Goal: Transaction & Acquisition: Subscribe to service/newsletter

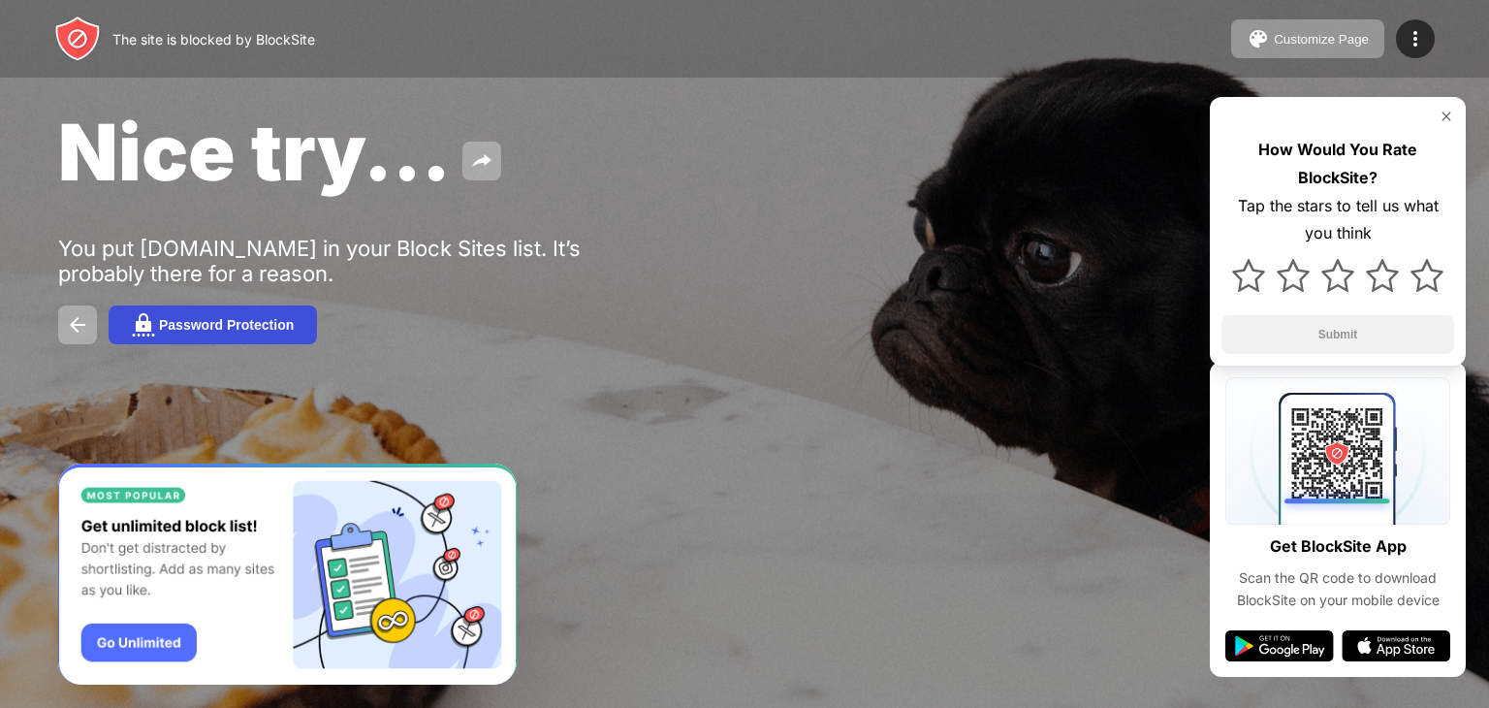
click at [213, 314] on button "Password Protection" at bounding box center [213, 324] width 208 height 39
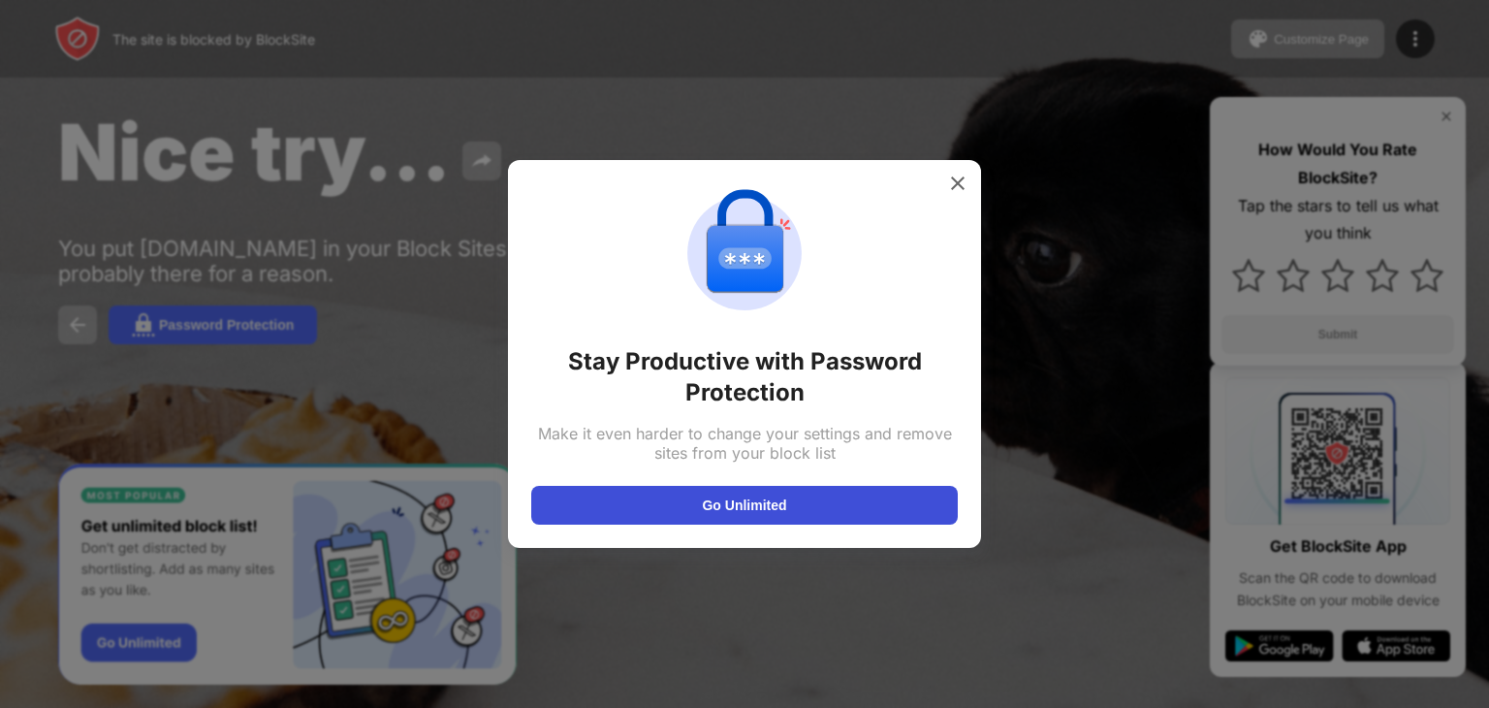
click at [841, 492] on button "Go Unlimited" at bounding box center [744, 505] width 427 height 39
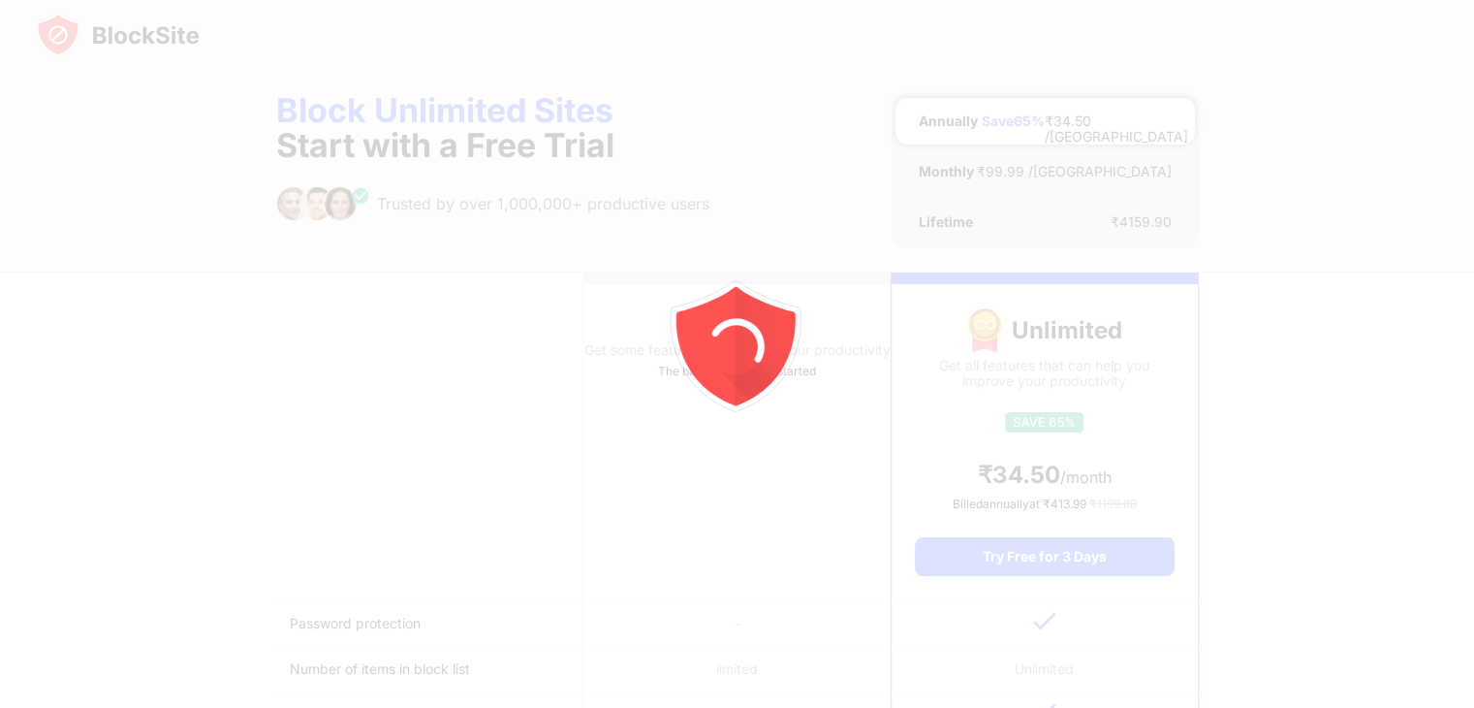
click at [504, 108] on div at bounding box center [737, 354] width 1474 height 708
drag, startPoint x: 504, startPoint y: 108, endPoint x: 507, endPoint y: 166, distance: 58.2
click at [504, 110] on div at bounding box center [737, 354] width 1474 height 708
click at [528, 485] on div at bounding box center [737, 354] width 1474 height 708
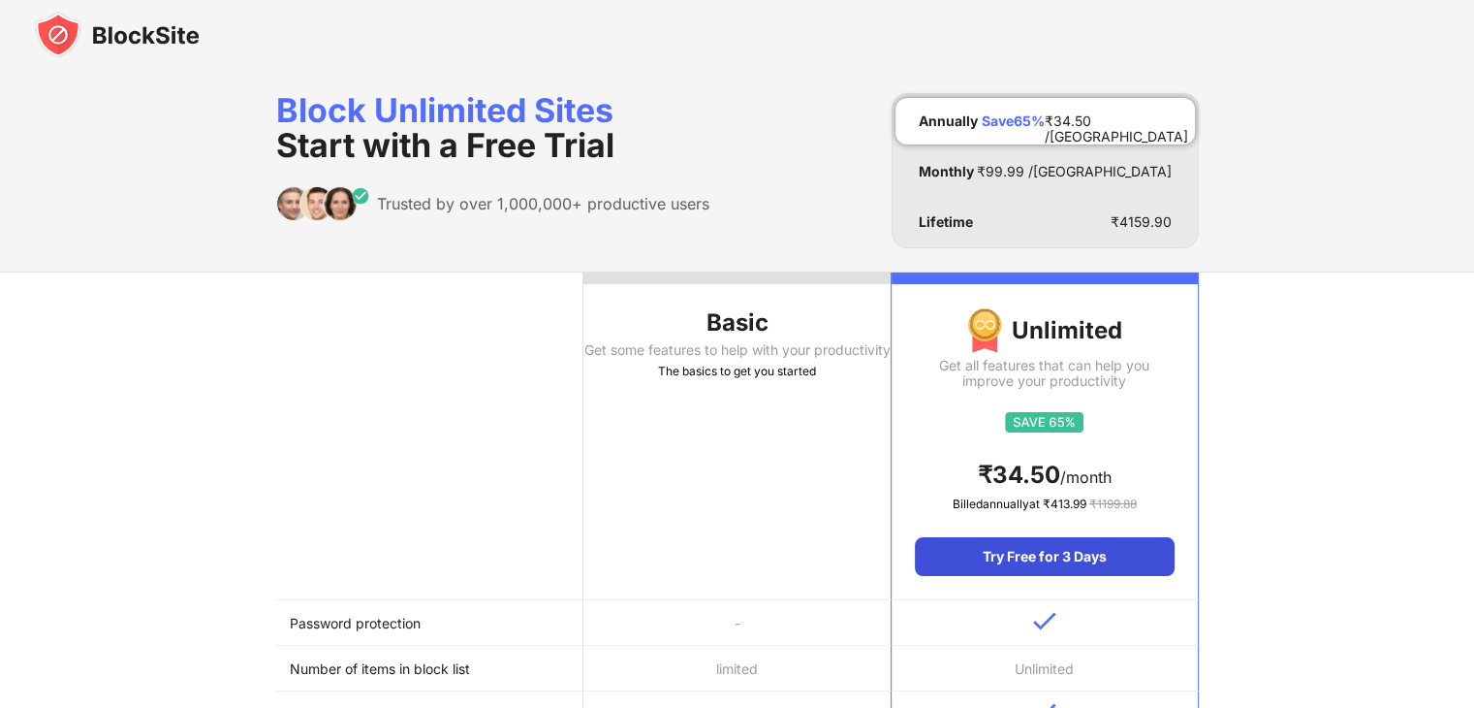
click at [1086, 542] on div "Try Free for 3 Days" at bounding box center [1044, 556] width 259 height 39
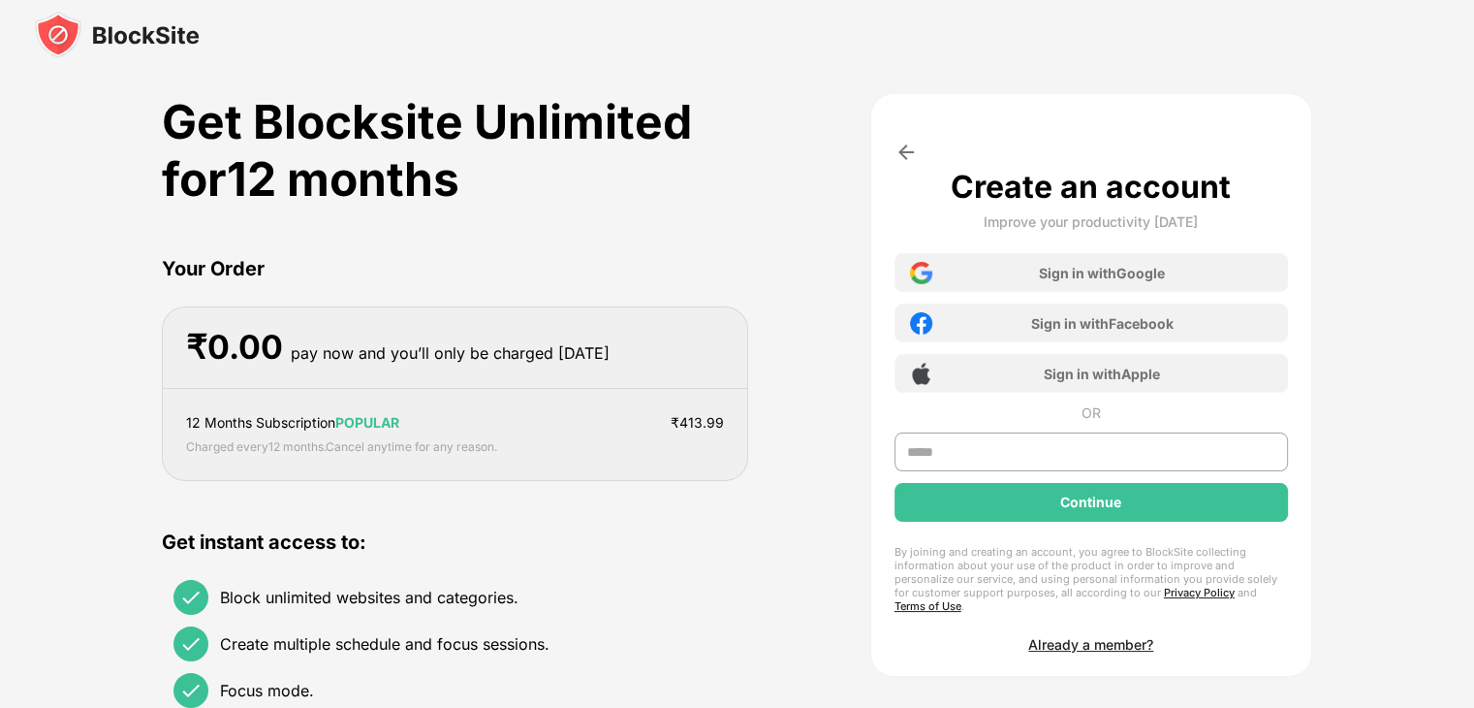
click at [964, 472] on div at bounding box center [1092, 457] width 394 height 50
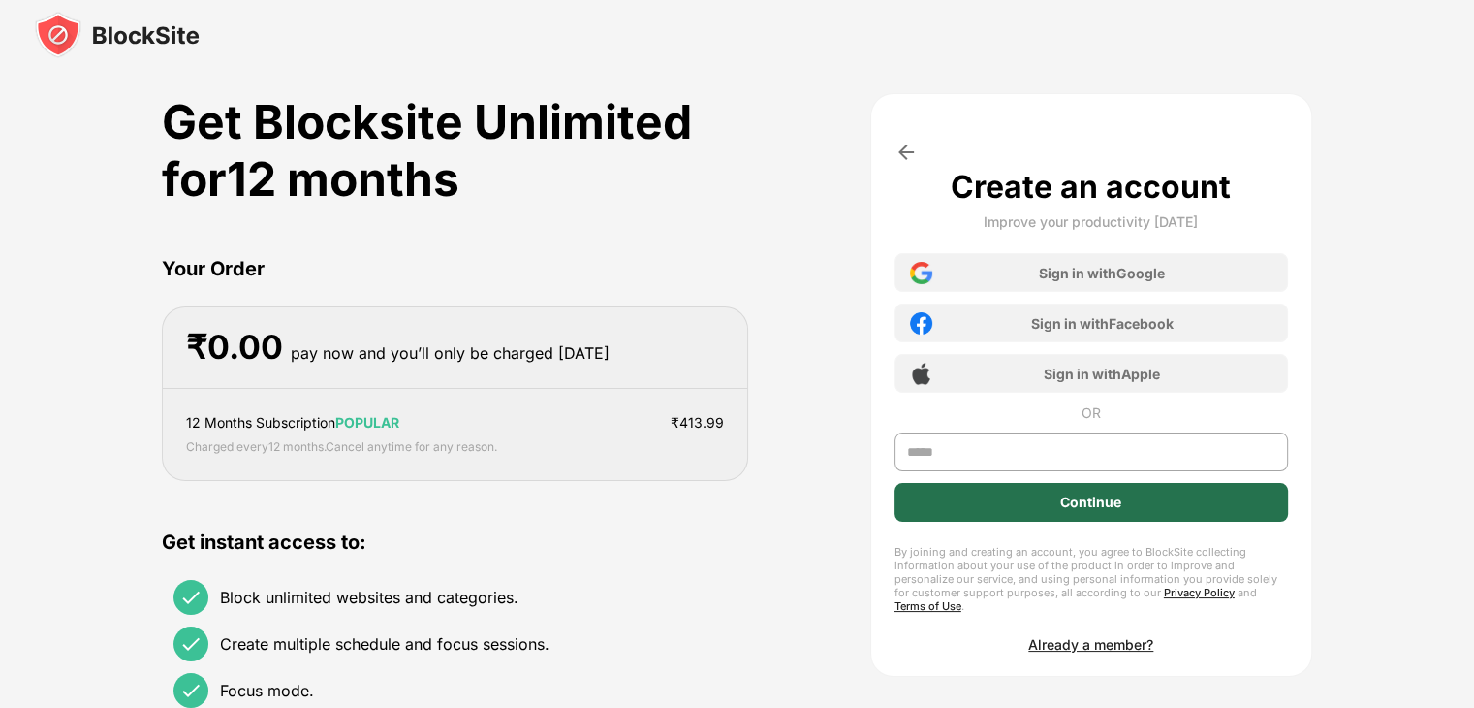
click at [992, 511] on div "Continue" at bounding box center [1092, 502] width 394 height 39
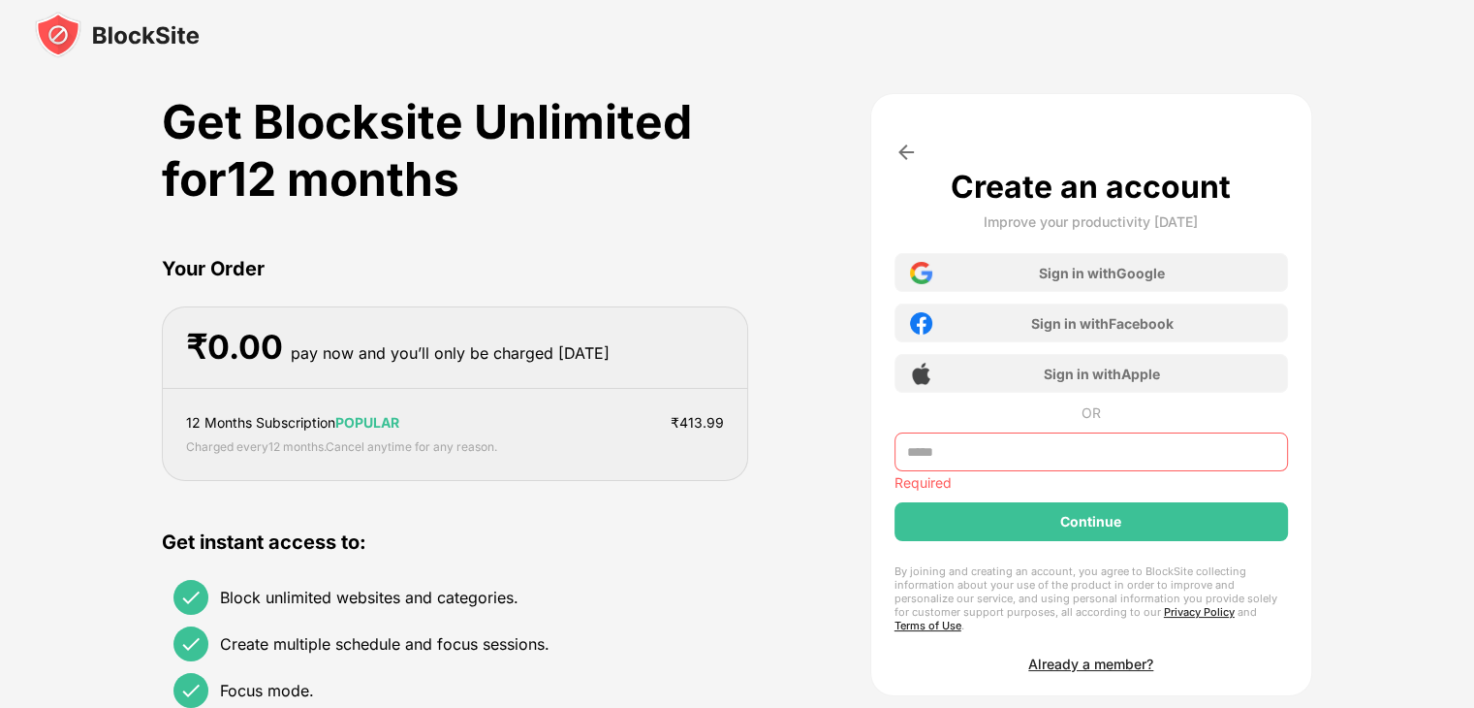
click at [1031, 455] on input "text" at bounding box center [1092, 451] width 394 height 39
click at [147, 45] on img at bounding box center [117, 35] width 165 height 47
click at [148, 42] on img at bounding box center [117, 35] width 165 height 47
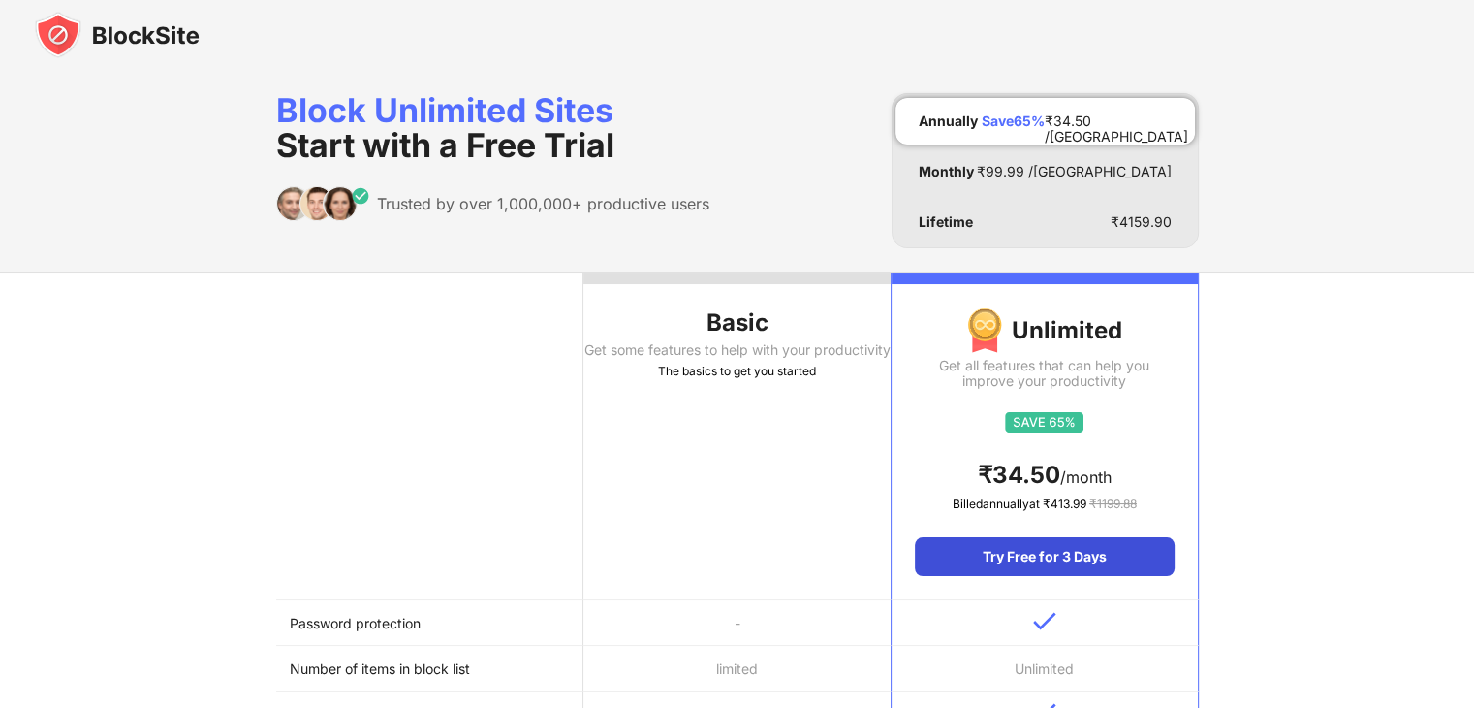
click at [1066, 574] on div "Try Free for 3 Days" at bounding box center [1044, 556] width 259 height 39
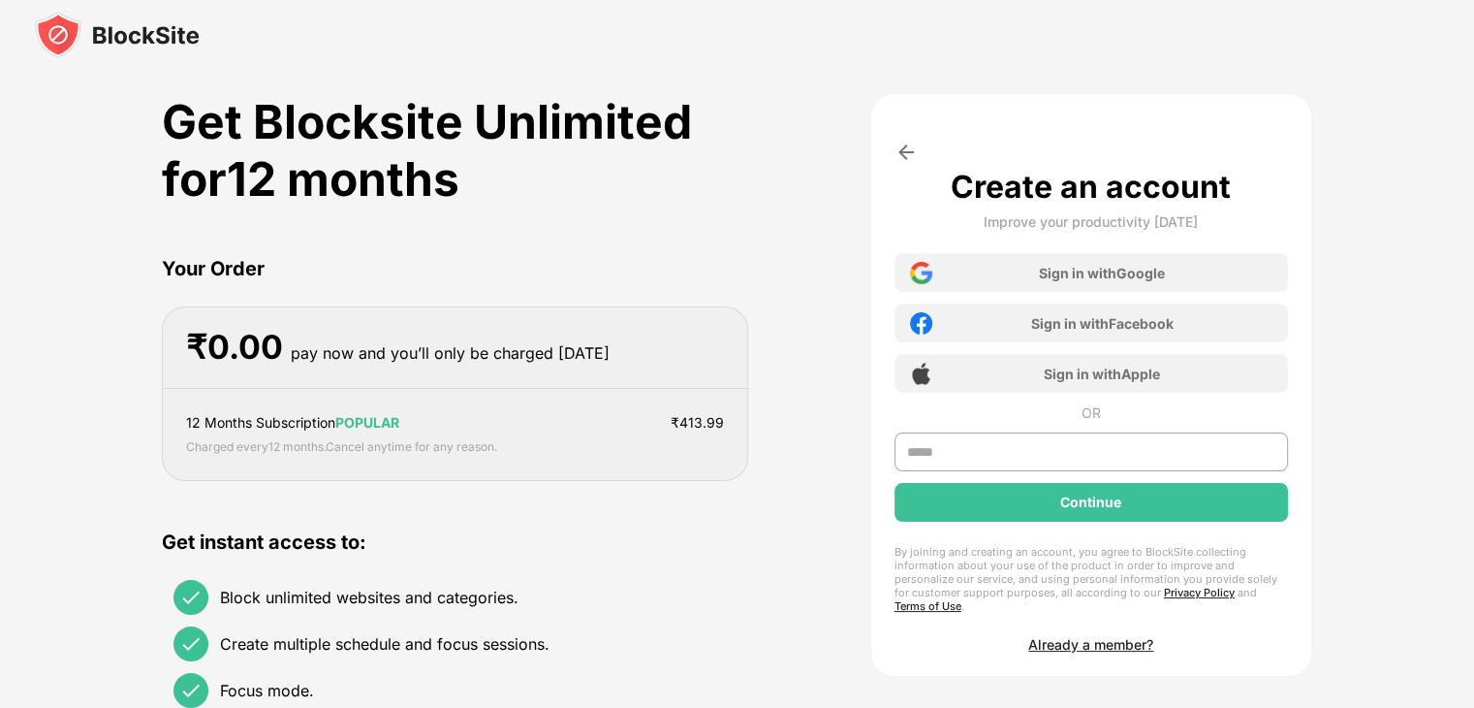
click at [486, 375] on div "₹ 0.00 pay now and you’ll only be charged [DATE]" at bounding box center [455, 347] width 585 height 81
drag, startPoint x: 280, startPoint y: 605, endPoint x: 291, endPoint y: 563, distance: 43.0
click at [281, 605] on div "Block unlimited websites and categories." at bounding box center [346, 597] width 345 height 35
